Goal: Task Accomplishment & Management: Manage account settings

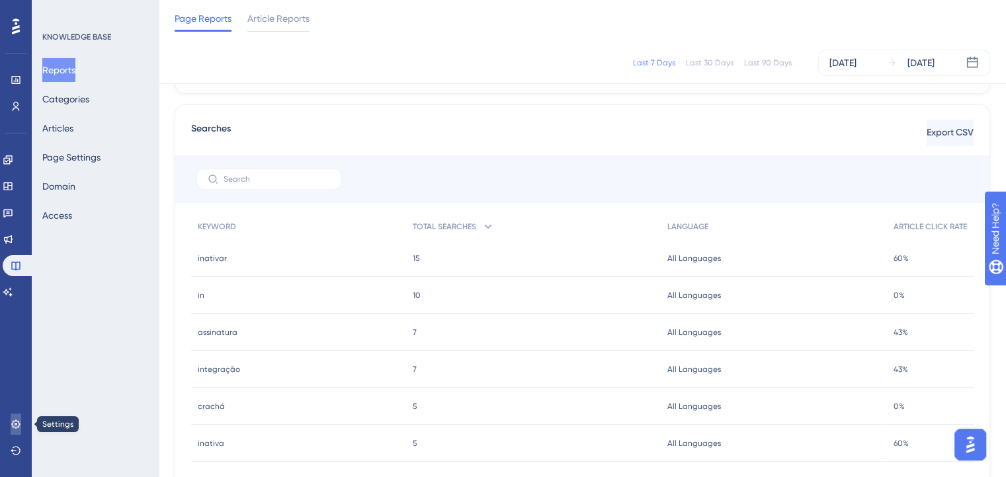
click at [17, 430] on link at bounding box center [16, 424] width 11 height 21
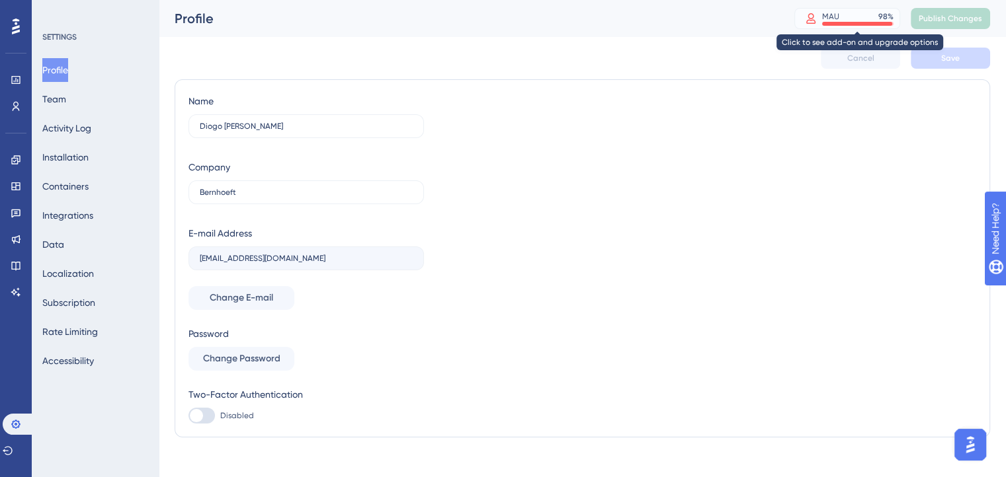
click at [822, 13] on div at bounding box center [810, 19] width 23 height 12
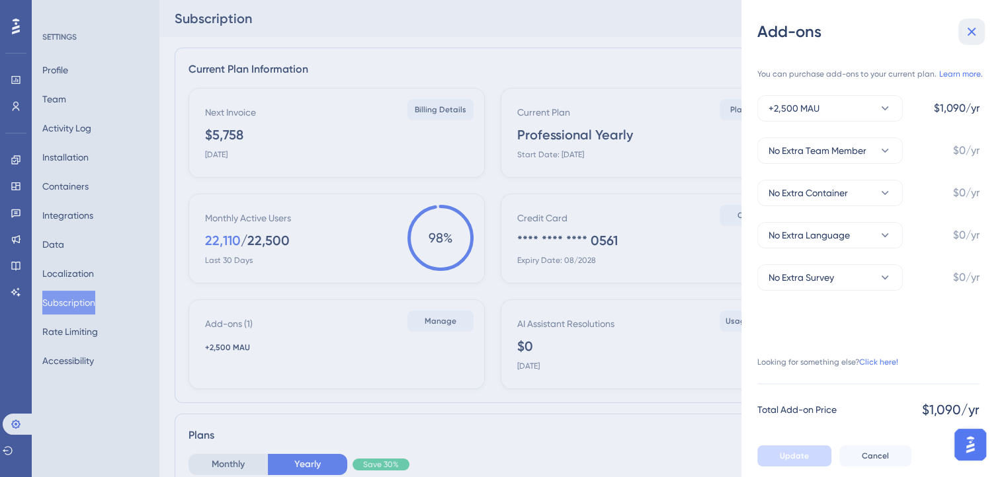
click at [969, 34] on icon at bounding box center [972, 32] width 9 height 9
